Goal: Navigation & Orientation: Find specific page/section

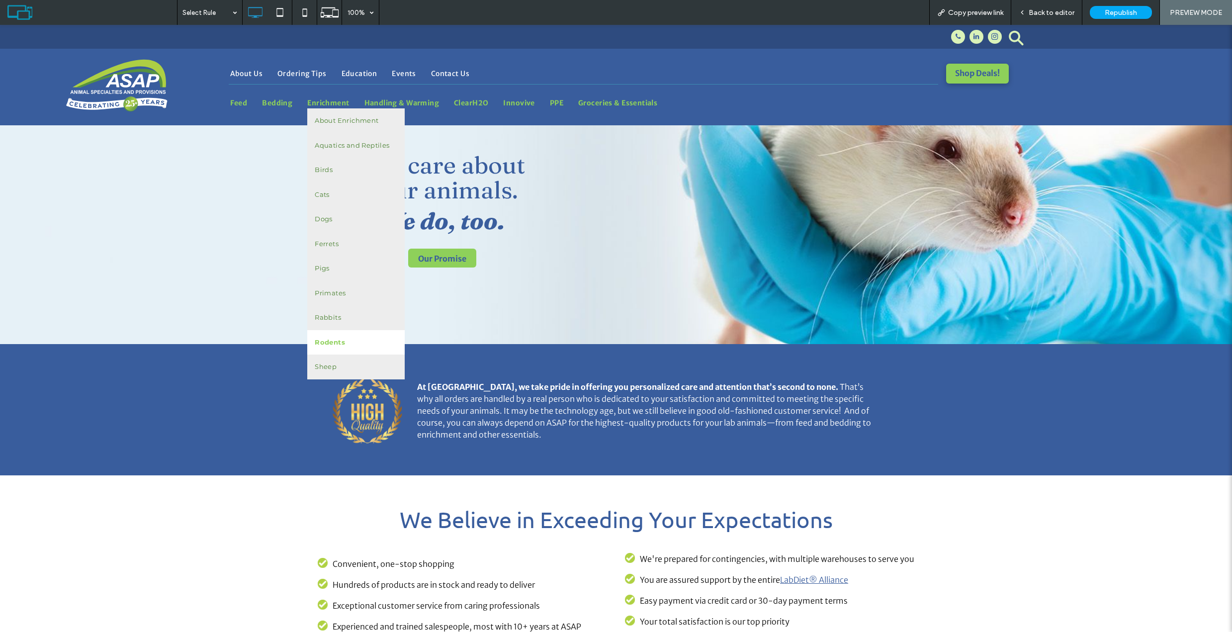
scroll to position [52, 0]
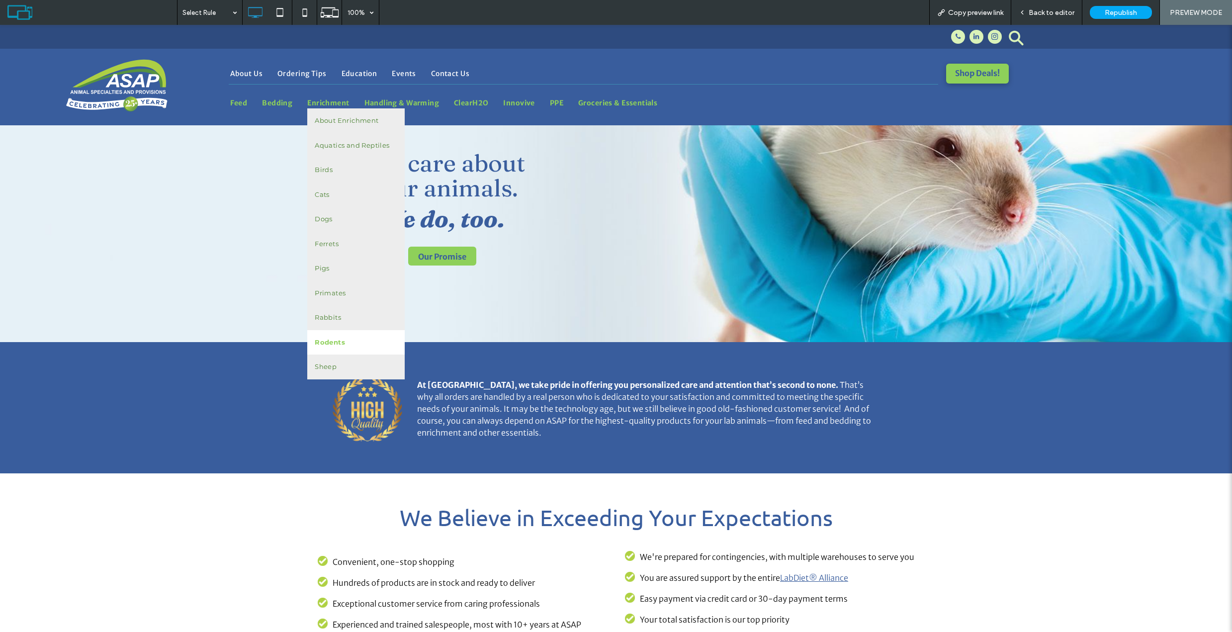
click at [343, 338] on span "Rodents" at bounding box center [330, 343] width 30 height 10
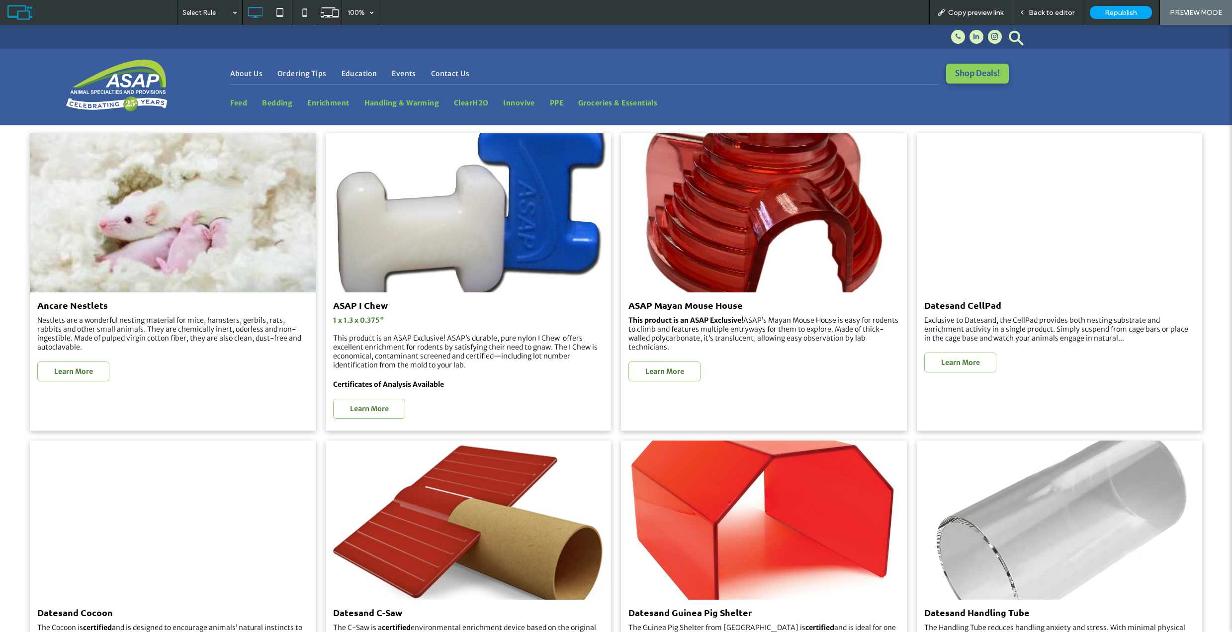
scroll to position [583, 0]
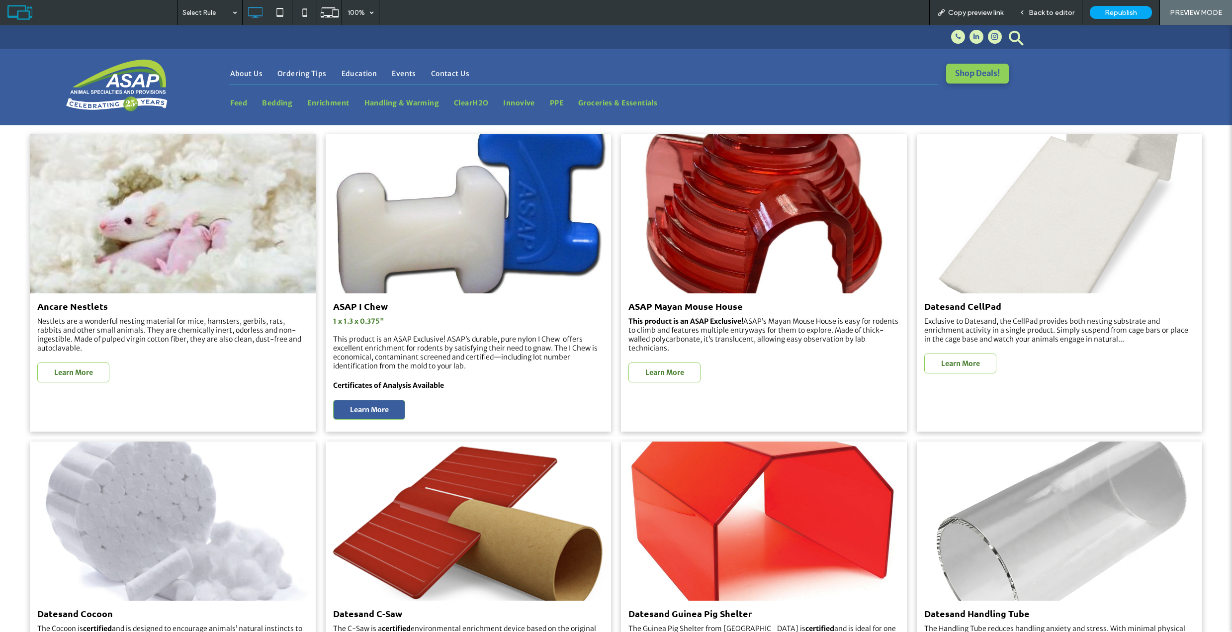
click at [381, 407] on p "Learn More" at bounding box center [369, 409] width 39 height 9
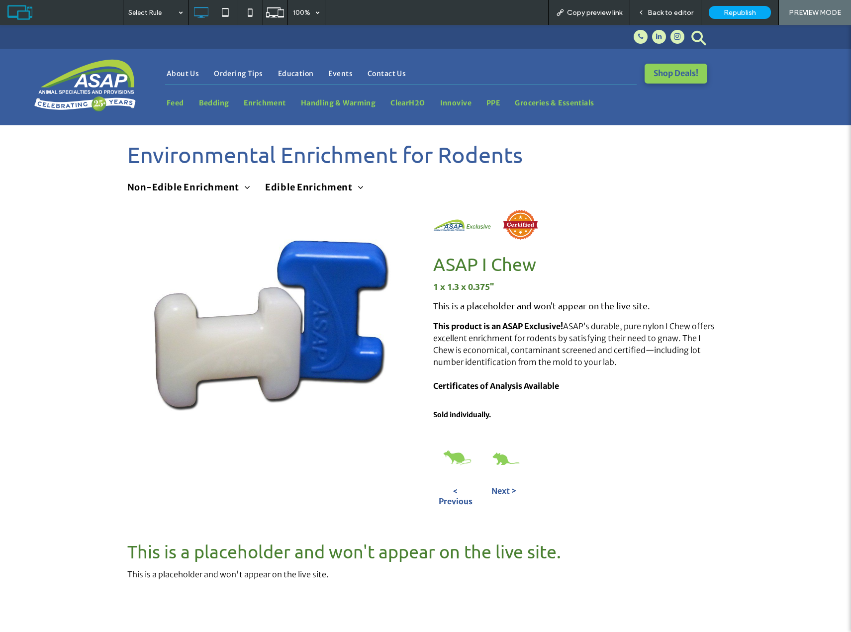
click at [587, 14] on span "Copy preview link" at bounding box center [594, 12] width 55 height 8
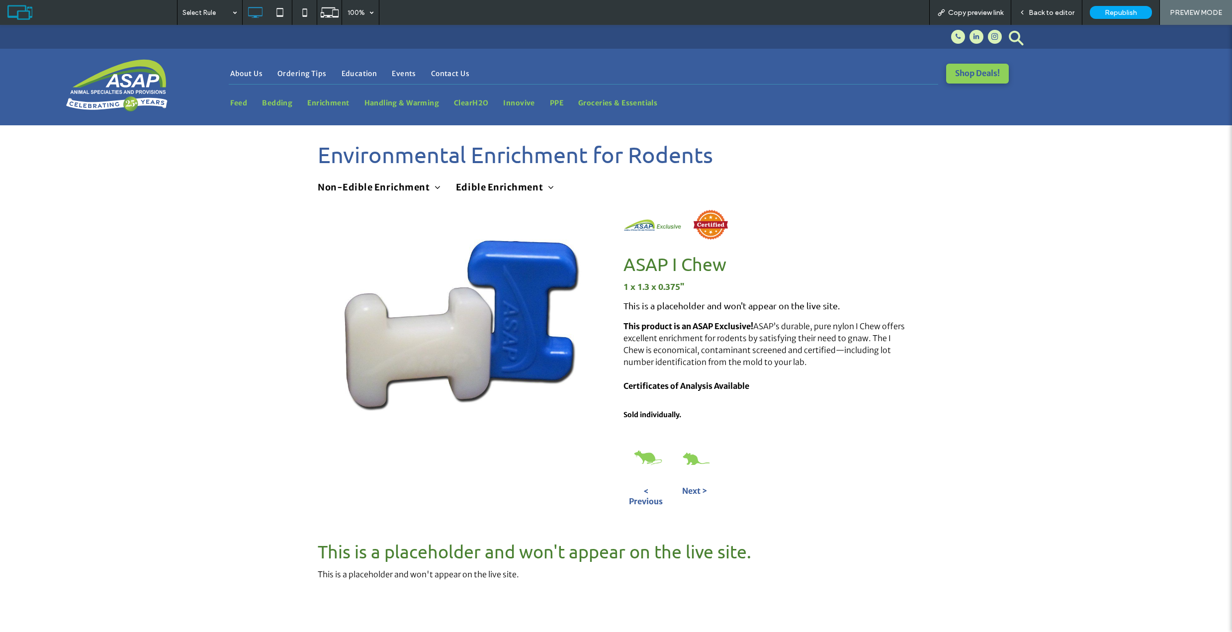
click at [1039, 11] on span "Back to editor" at bounding box center [1051, 12] width 46 height 8
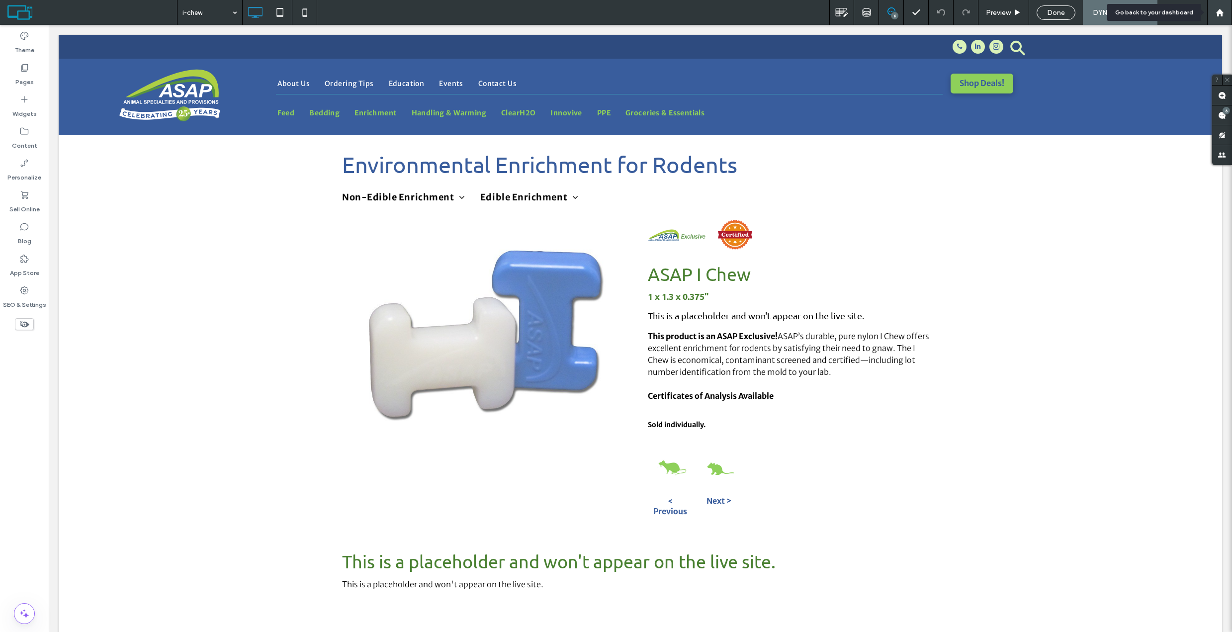
click at [1217, 15] on use at bounding box center [1218, 11] width 7 height 7
